Goal: Information Seeking & Learning: Learn about a topic

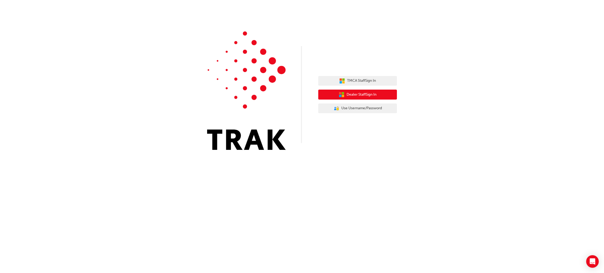
click at [383, 97] on button "Dealer Staff Sign In" at bounding box center [358, 95] width 79 height 10
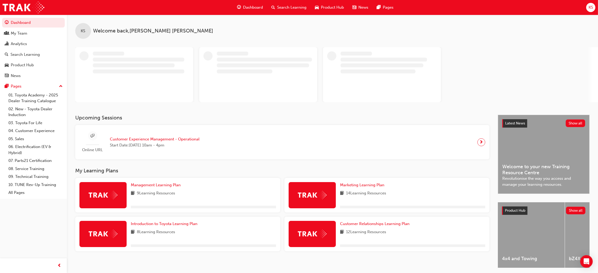
click at [291, 6] on span "Search Learning" at bounding box center [291, 7] width 29 height 6
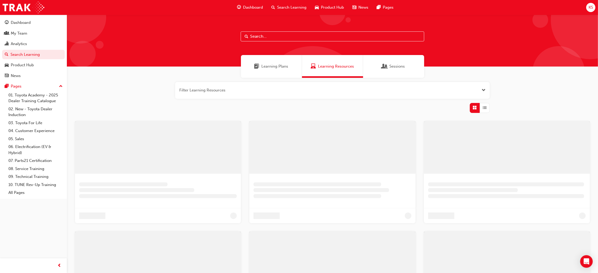
click at [268, 36] on input "text" at bounding box center [333, 36] width 184 height 10
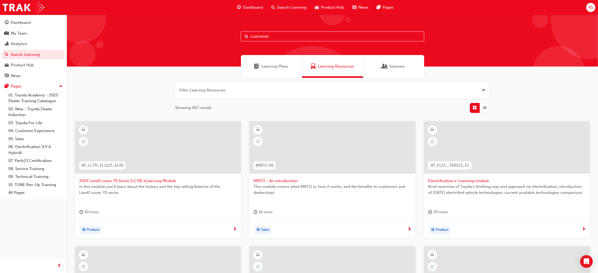
type input "customer"
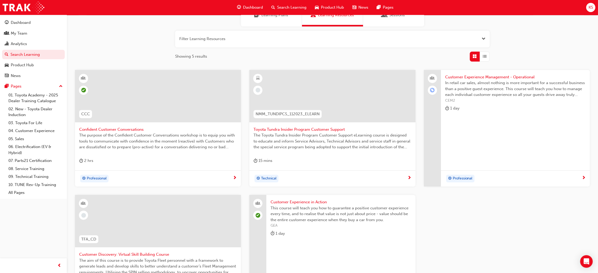
scroll to position [39, 0]
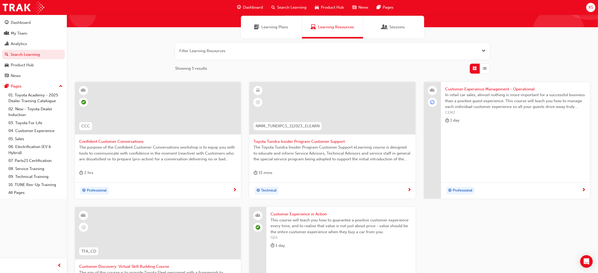
click at [487, 48] on button "button" at bounding box center [332, 51] width 315 height 17
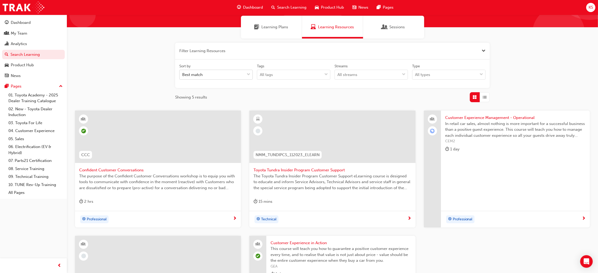
click at [227, 75] on div "Best match" at bounding box center [212, 74] width 65 height 9
click at [183, 75] on input "Sort by Best match" at bounding box center [182, 74] width 1 height 4
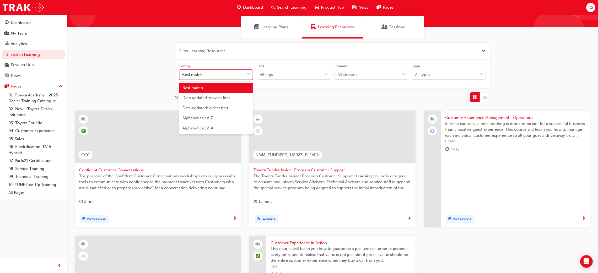
click at [241, 77] on div "Best match" at bounding box center [212, 74] width 65 height 9
click at [183, 77] on input "Sort by option Best match focused, 1 of 5. 5 results available. Use Up and Down…" at bounding box center [182, 74] width 1 height 4
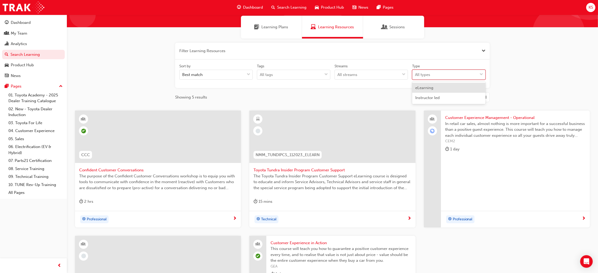
click at [429, 76] on div "All types" at bounding box center [422, 75] width 15 height 6
click at [416, 76] on input "Type option eLearning focused, 1 of 2. 2 results available. Use Up and Down to …" at bounding box center [415, 74] width 1 height 4
click at [433, 89] on span "eLearning" at bounding box center [425, 88] width 18 height 5
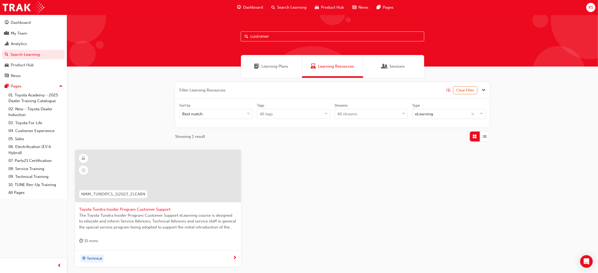
scroll to position [39, 0]
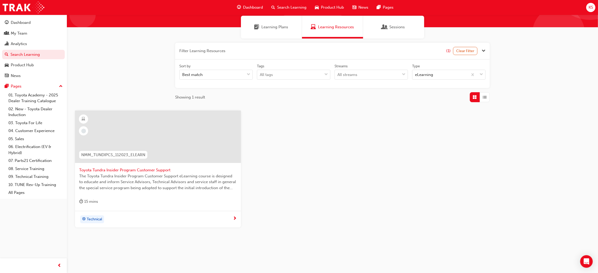
click at [279, 31] on div "Learning Plans" at bounding box center [271, 27] width 61 height 23
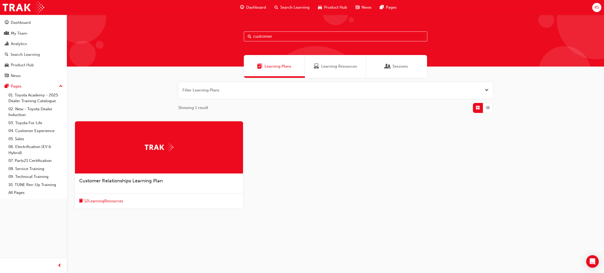
click at [178, 179] on div "Customer Relationships Learning Plan" at bounding box center [159, 181] width 160 height 6
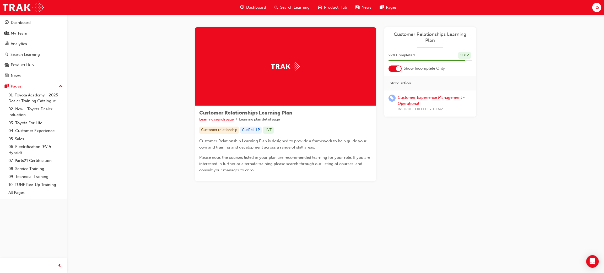
click at [399, 66] on div at bounding box center [398, 68] width 5 height 5
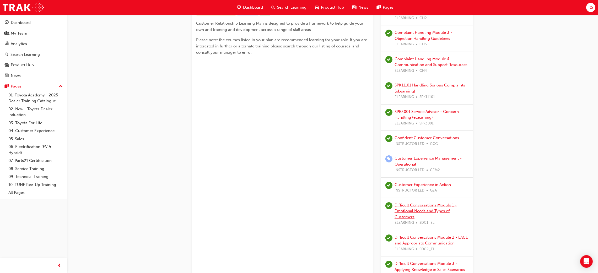
scroll to position [157, 0]
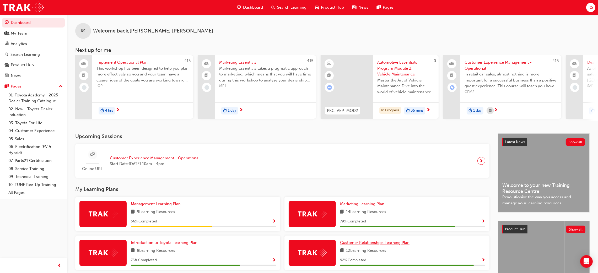
click at [370, 243] on span "Customer Relationships Learning Plan" at bounding box center [375, 243] width 70 height 5
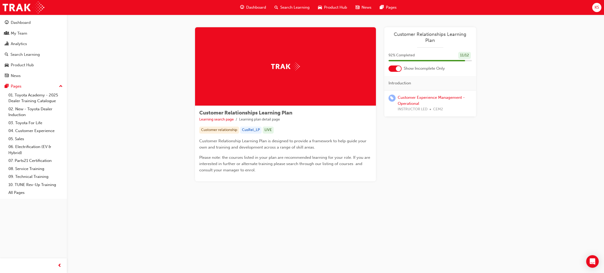
click at [398, 66] on div at bounding box center [398, 68] width 5 height 5
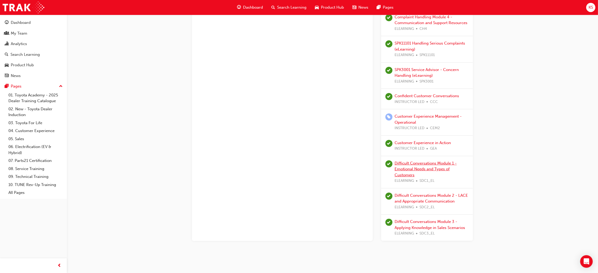
scroll to position [161, 0]
click at [446, 194] on link "Difficult Conversations Module 2 - LACE and Appropriate Communication" at bounding box center [431, 198] width 73 height 11
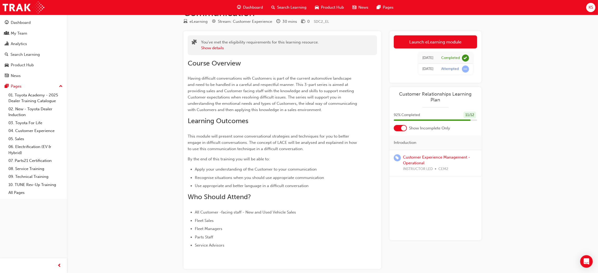
scroll to position [14, 0]
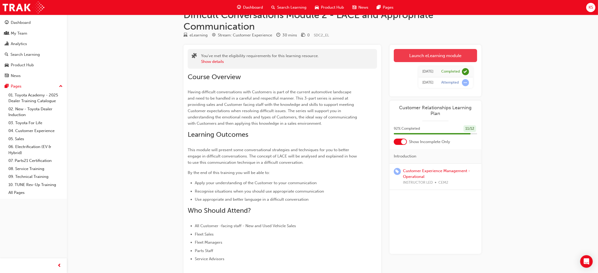
click at [429, 54] on link "Launch eLearning module" at bounding box center [435, 55] width 83 height 13
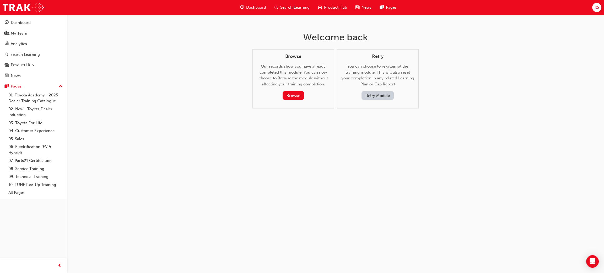
click at [376, 97] on button "Retry Module" at bounding box center [378, 95] width 32 height 9
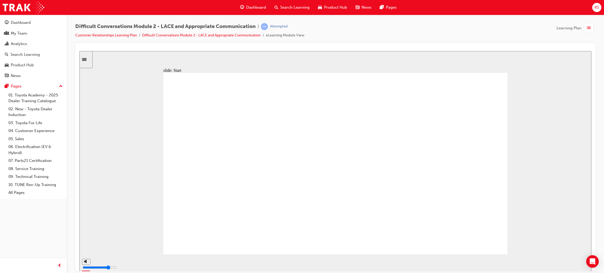
click at [566, 146] on div "slide: Start Rectangle Difficult Conversations - Module 2 LACE and Appropriate …" at bounding box center [335, 161] width 512 height 221
click at [538, 137] on div "slide: Start Rectangle Difficult Conversations - Module 2 LACE and Appropriate …" at bounding box center [335, 161] width 512 height 221
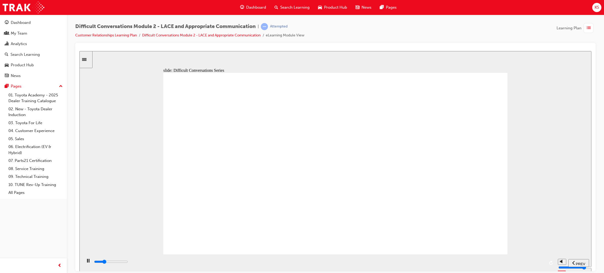
drag, startPoint x: 434, startPoint y: 235, endPoint x: 560, endPoint y: 182, distance: 137.2
click at [545, 200] on div "slide: Difficult Conversations Series Having difficult conversations with Guest…" at bounding box center [335, 161] width 512 height 221
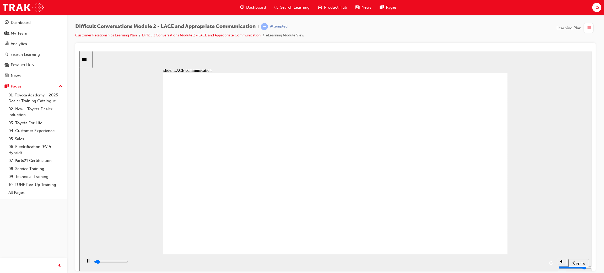
drag, startPoint x: 414, startPoint y: 121, endPoint x: 408, endPoint y: 121, distance: 5.5
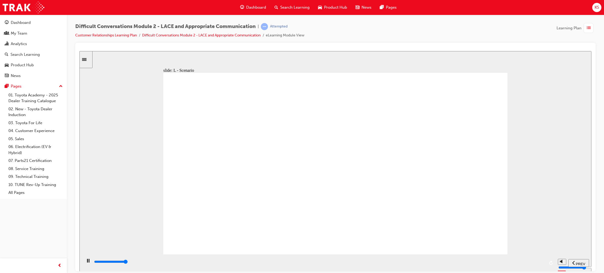
type input "29700"
